Goal: Transaction & Acquisition: Purchase product/service

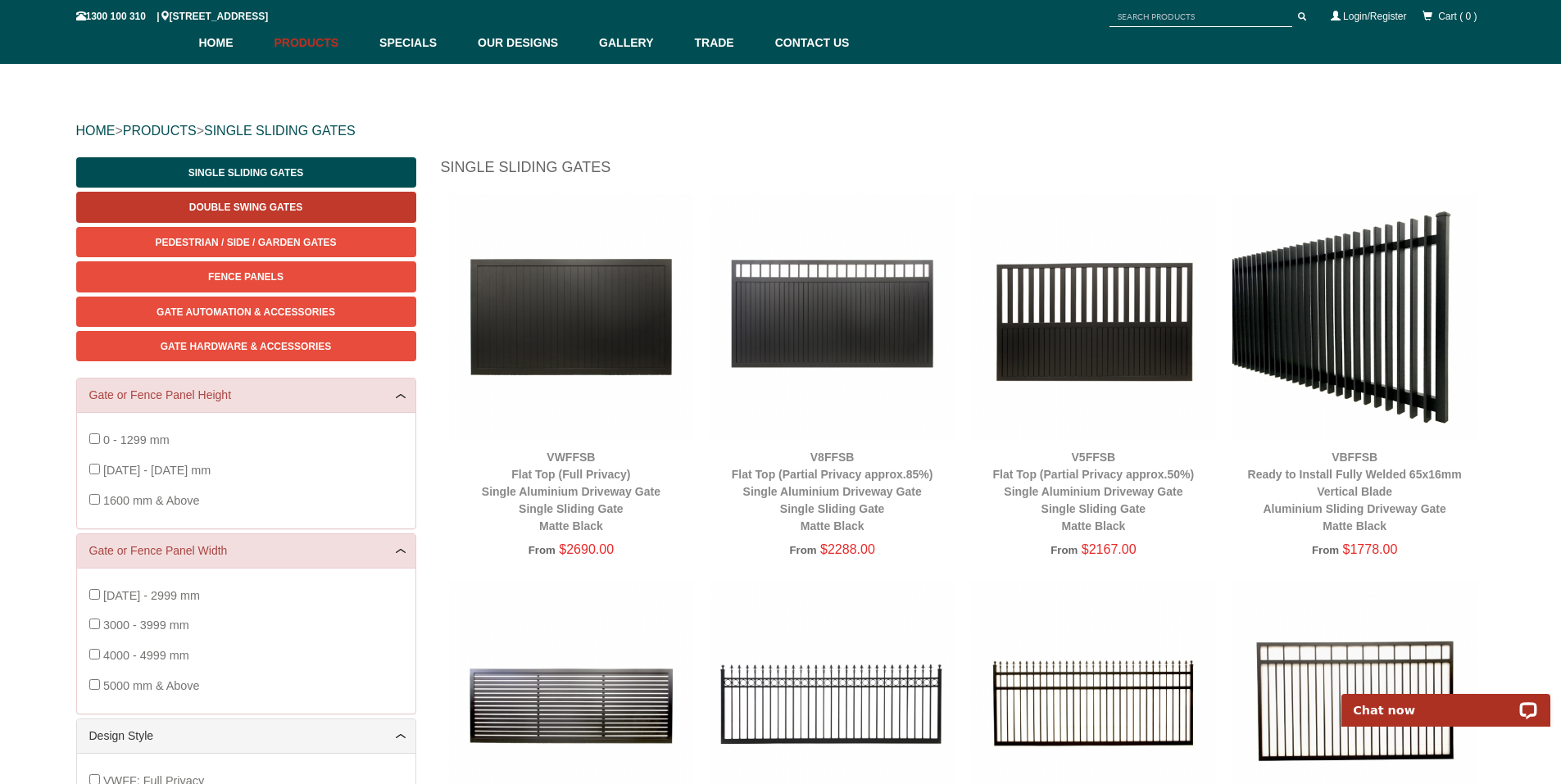
click at [295, 206] on span "Double Swing Gates" at bounding box center [246, 207] width 113 height 12
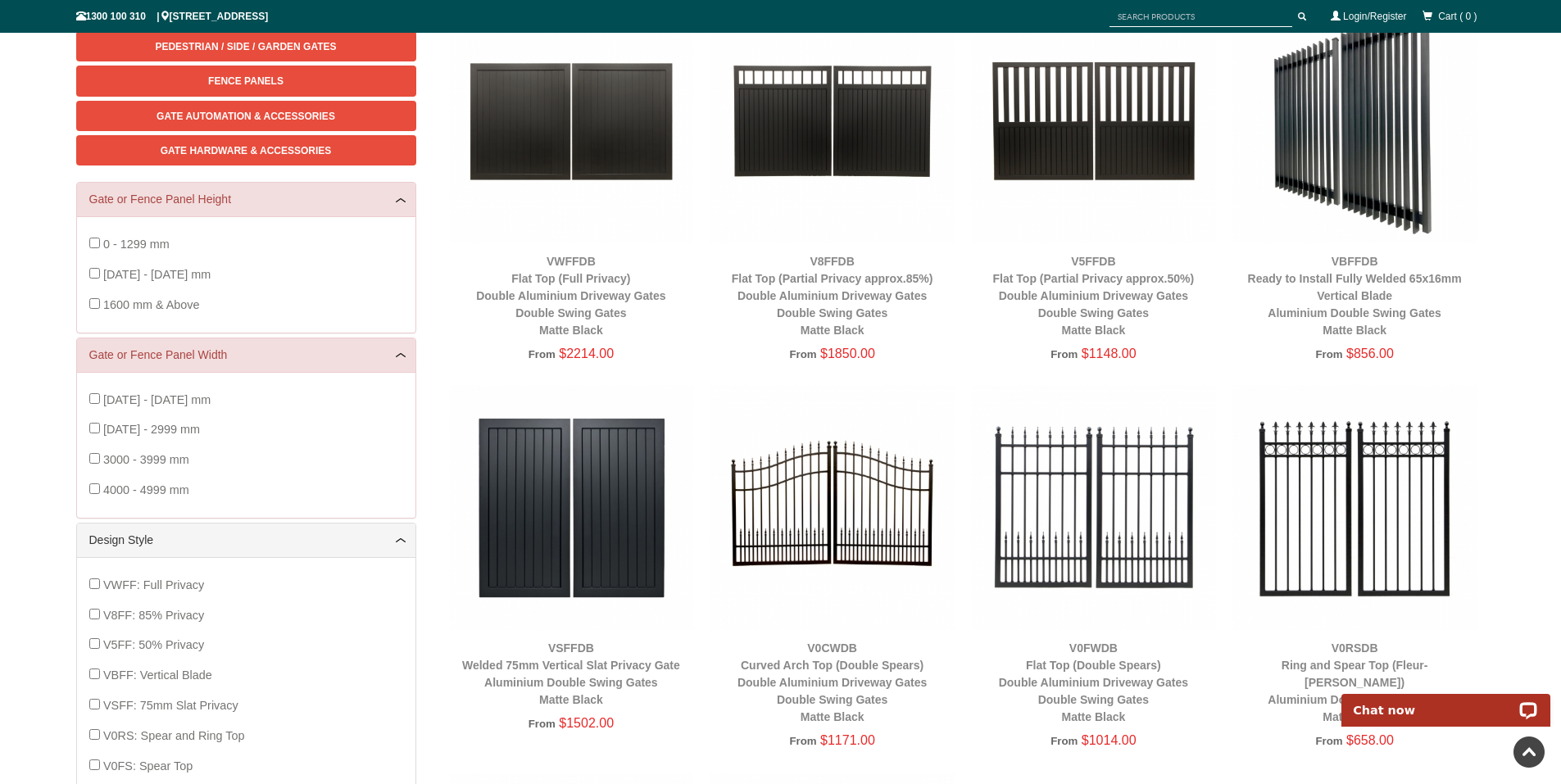
scroll to position [185, 0]
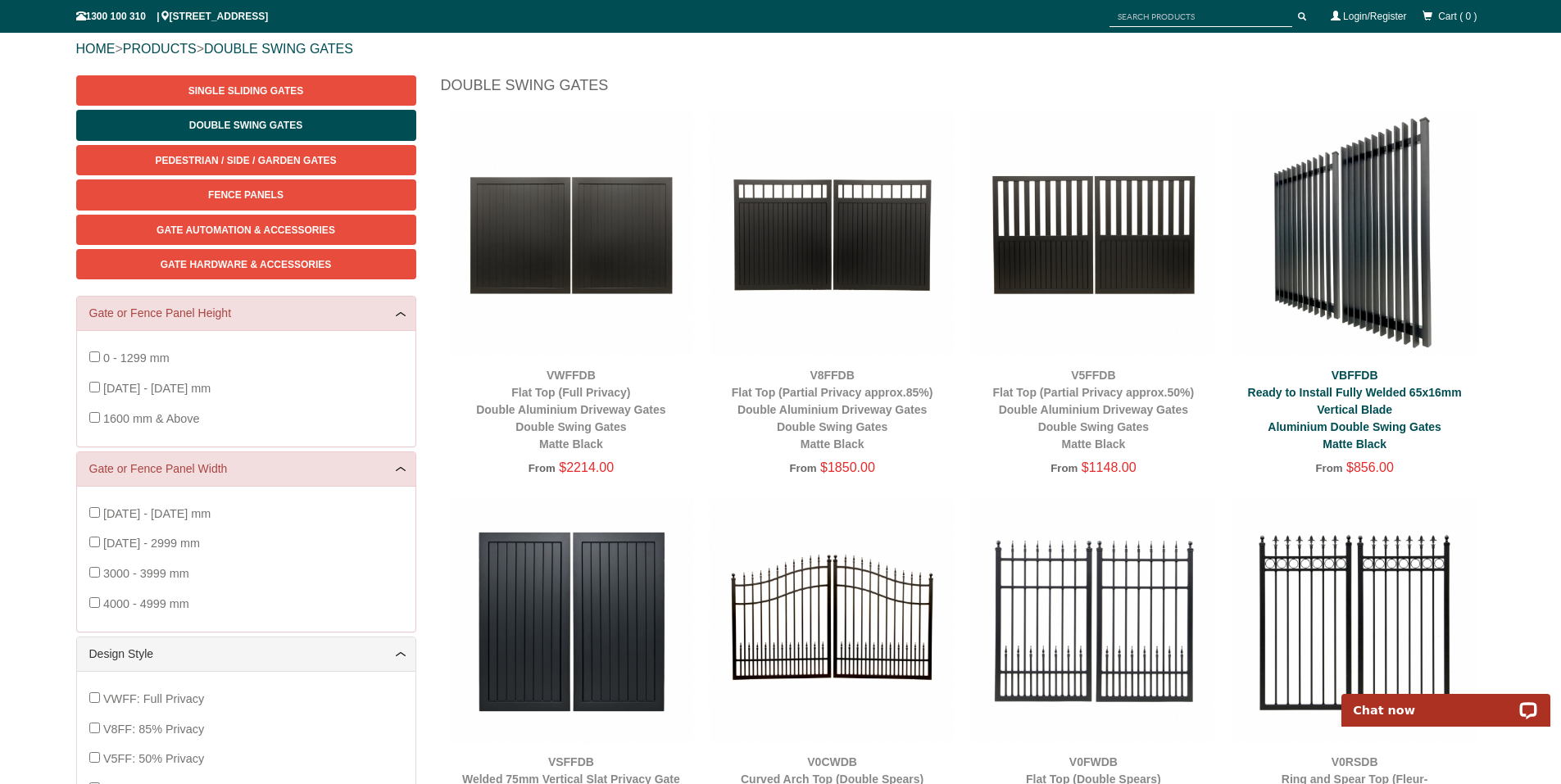
click at [1367, 396] on link "VBFFDB Ready to Install Fully Welded 65x16mm Vertical Blade Aluminium Double Sw…" at bounding box center [1355, 409] width 214 height 82
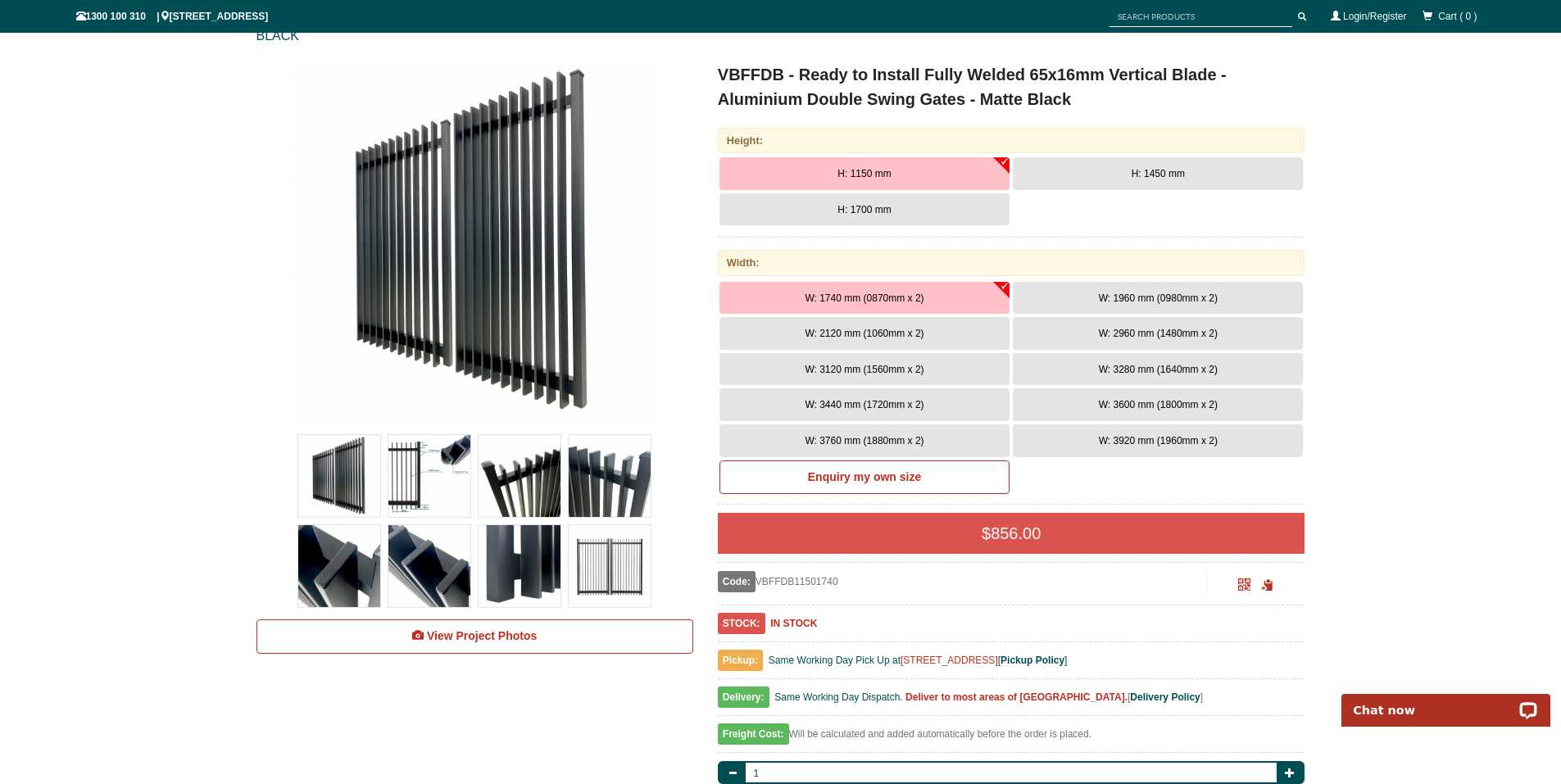
scroll to position [226, 0]
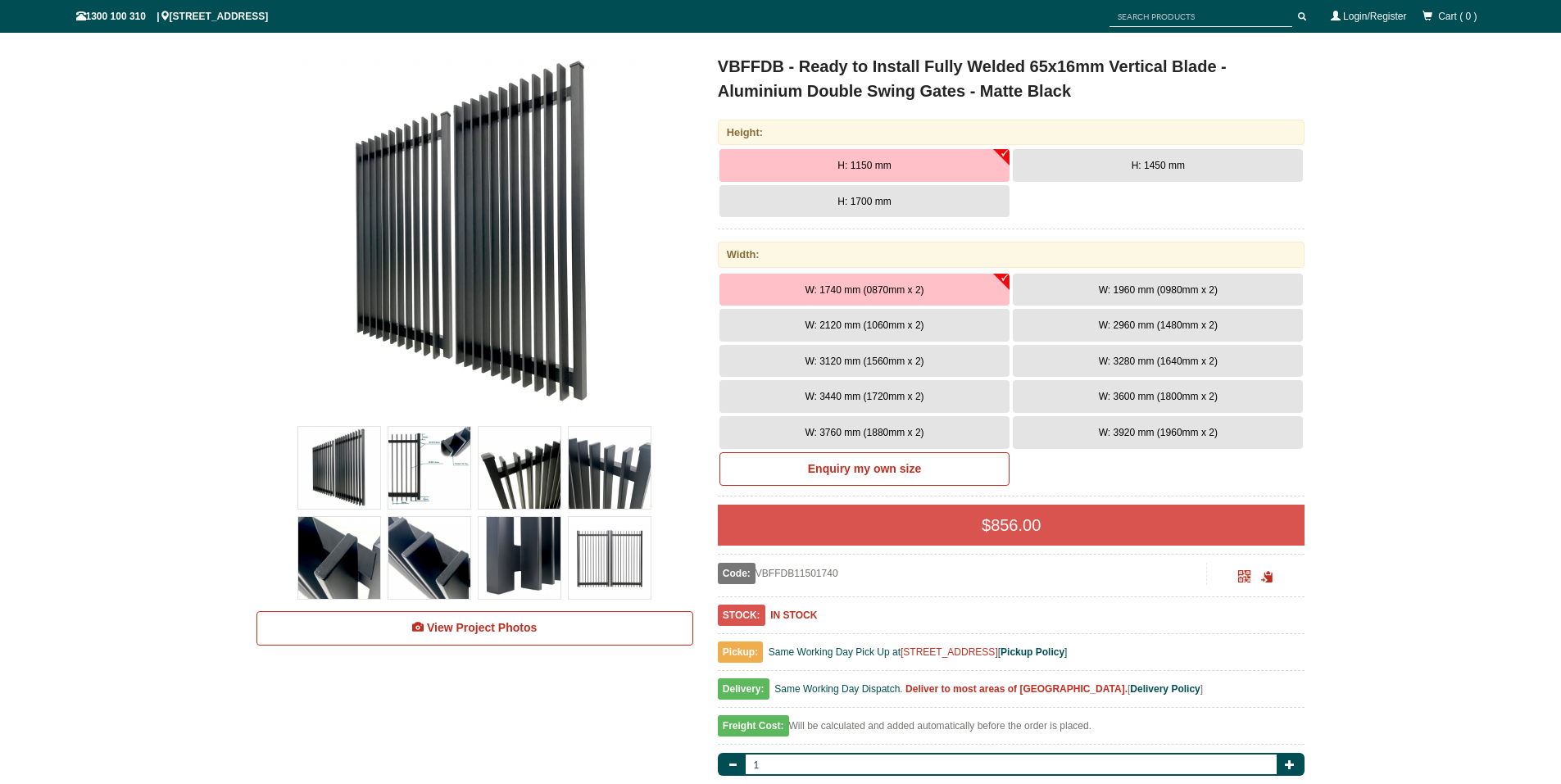
click at [1105, 392] on span "W: 3600 mm (1800mm x 2)" at bounding box center [1158, 397] width 119 height 12
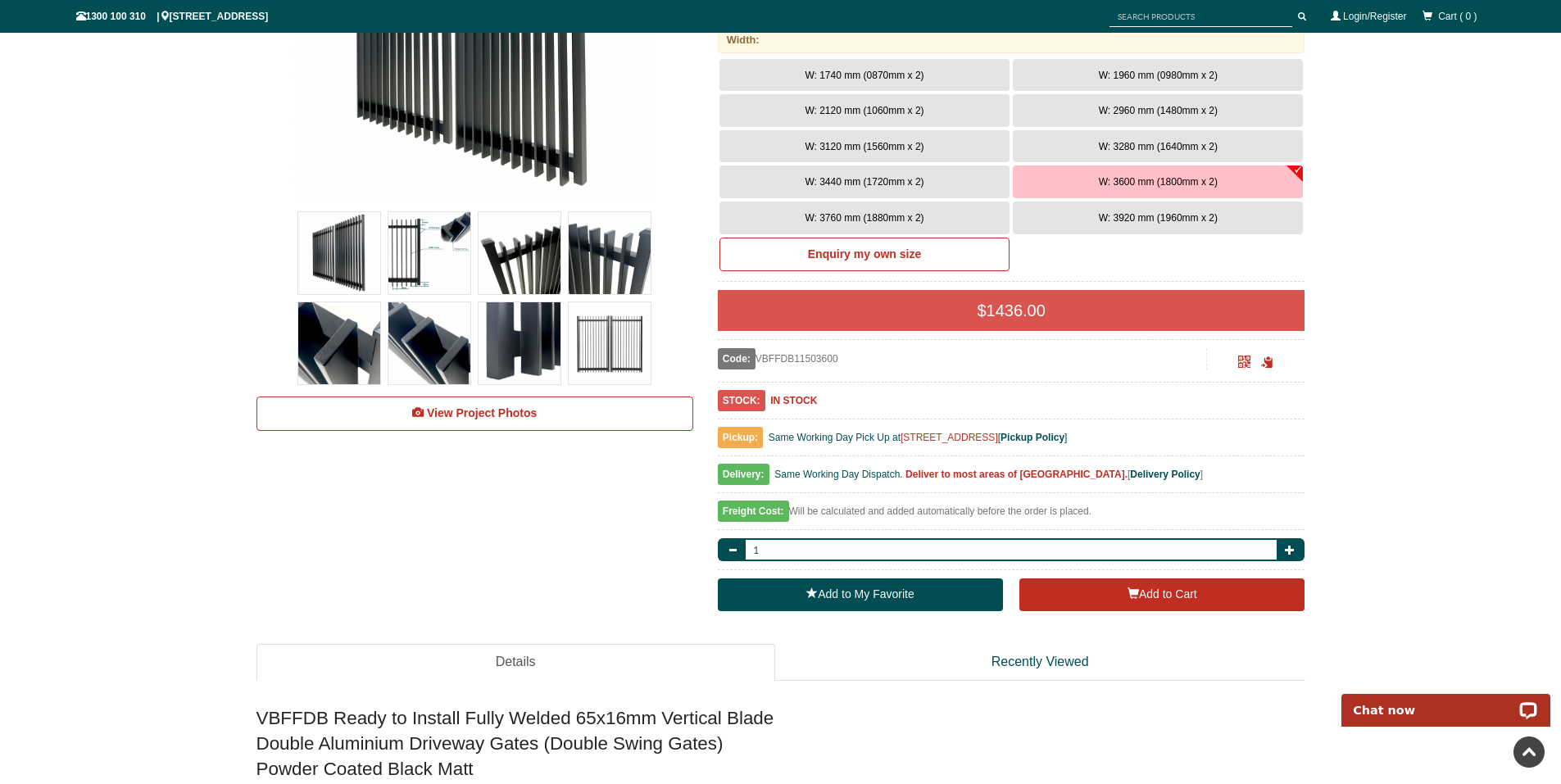
scroll to position [0, 0]
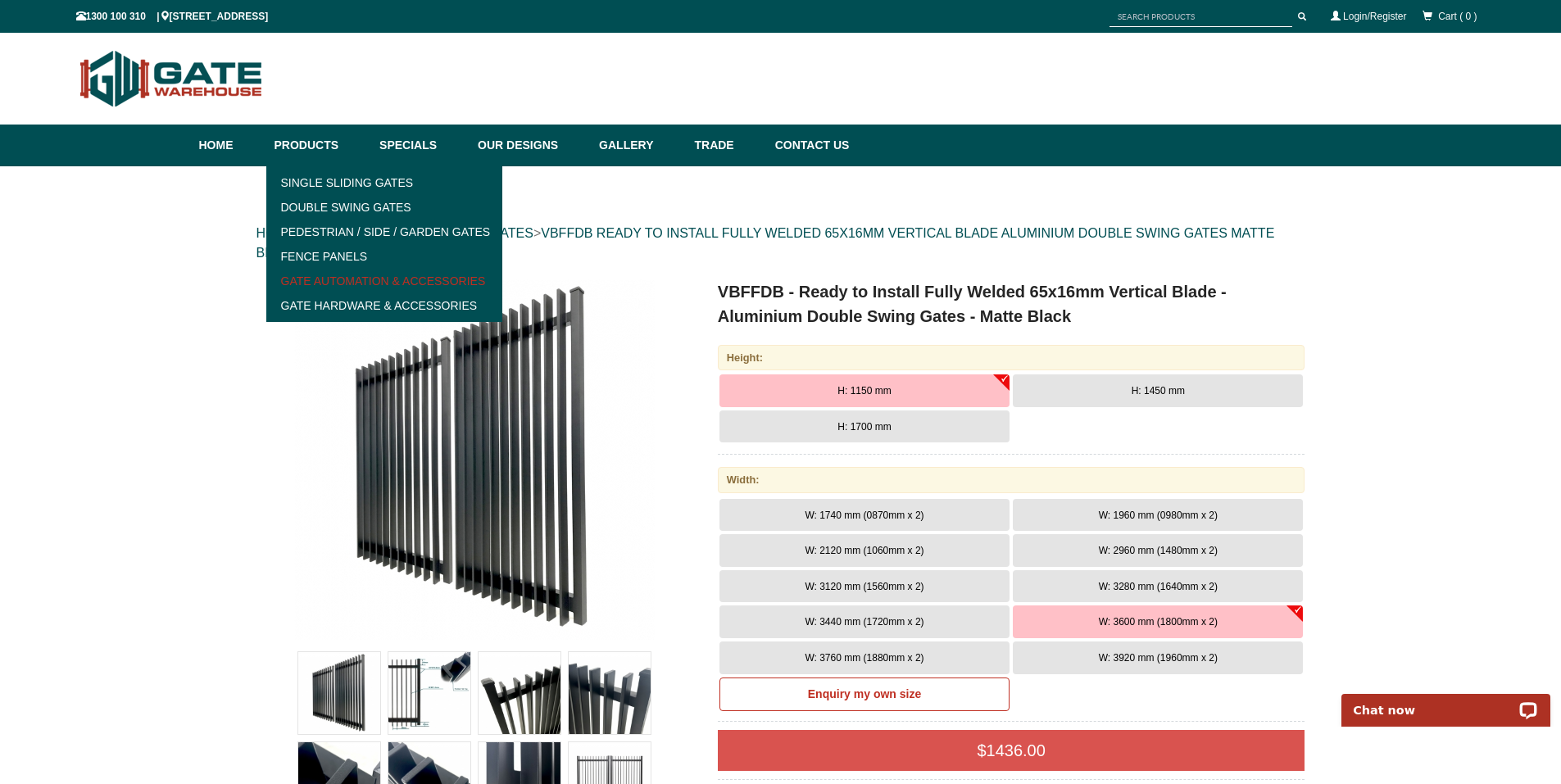
click at [319, 282] on link "Gate Automation & Accessories" at bounding box center [385, 281] width 227 height 25
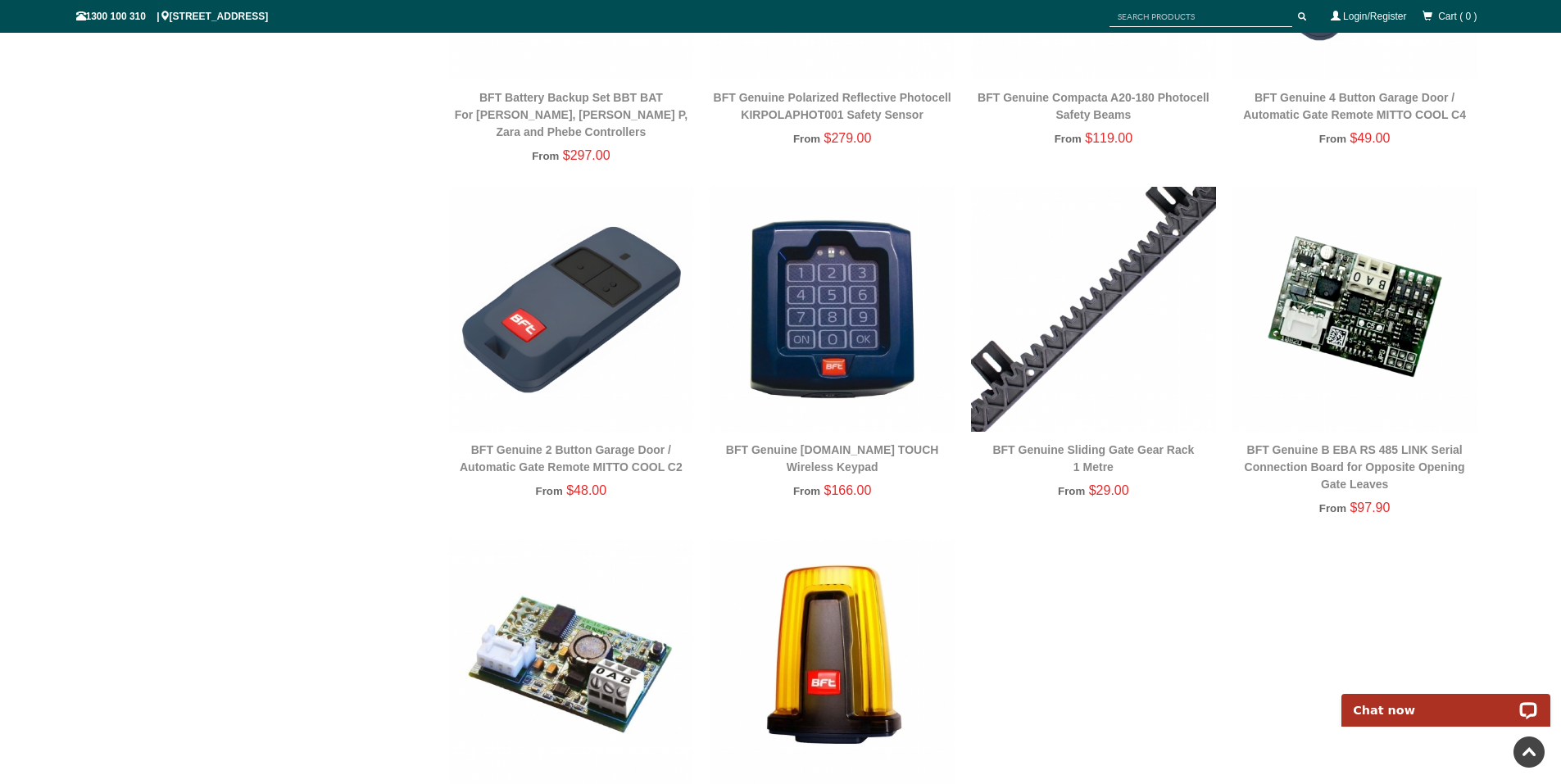
scroll to position [1849, 0]
